Goal: Information Seeking & Learning: Understand process/instructions

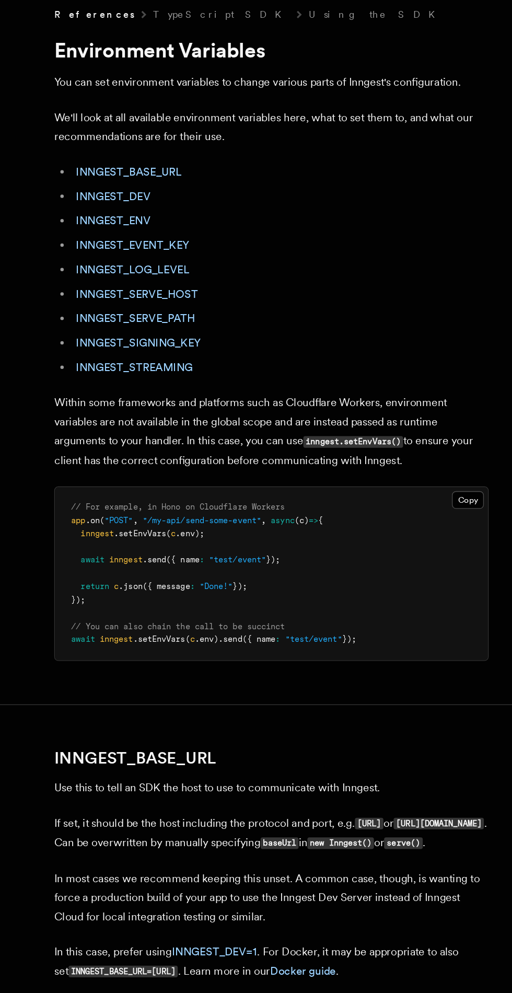
click at [170, 223] on link "INNGEST_EVENT_KEY" at bounding box center [149, 225] width 87 height 10
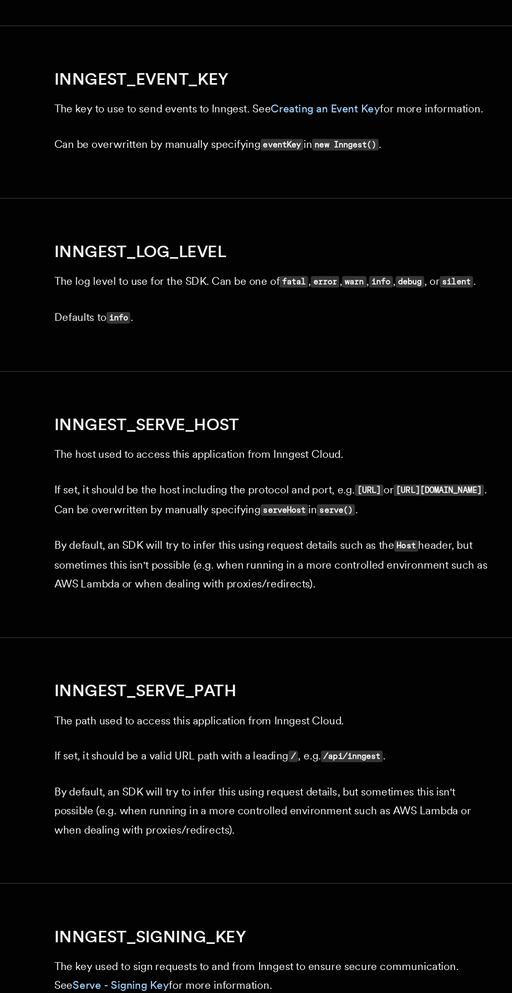
scroll to position [1034, 0]
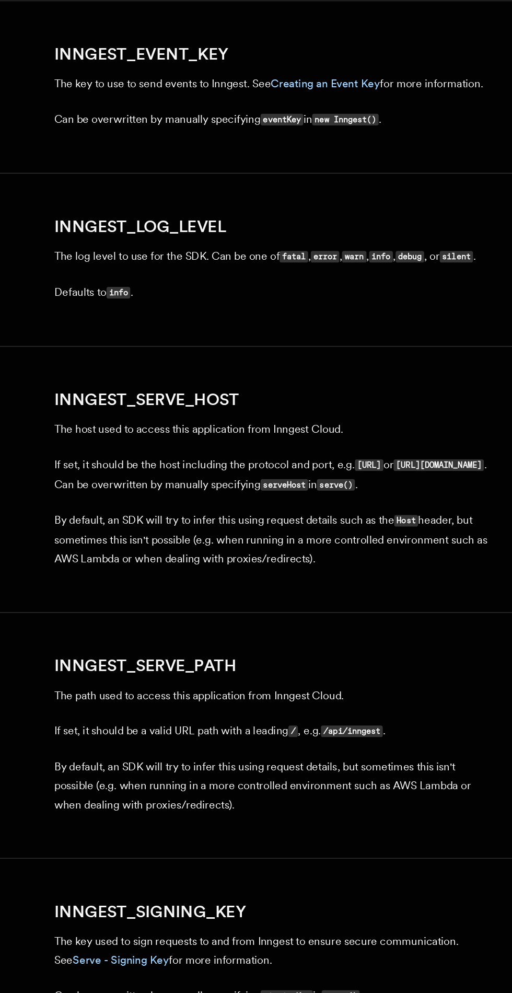
click at [319, 297] on link "Creating an Event Key" at bounding box center [298, 293] width 84 height 10
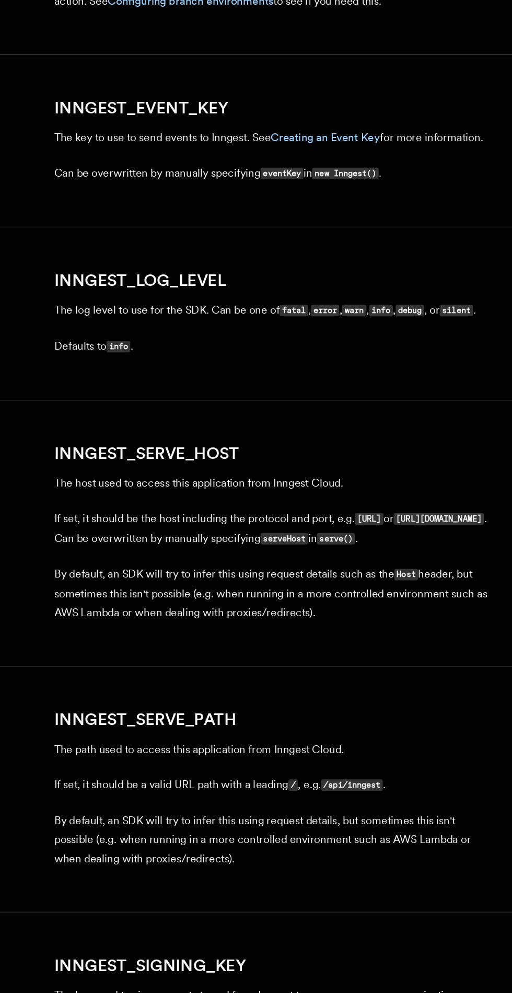
scroll to position [1034, 0]
